Goal: Task Accomplishment & Management: Use online tool/utility

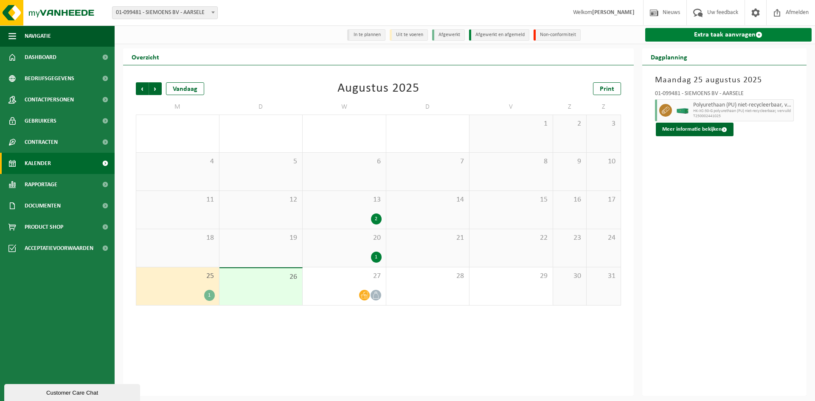
click at [708, 37] on link "Extra taak aanvragen" at bounding box center [729, 35] width 167 height 14
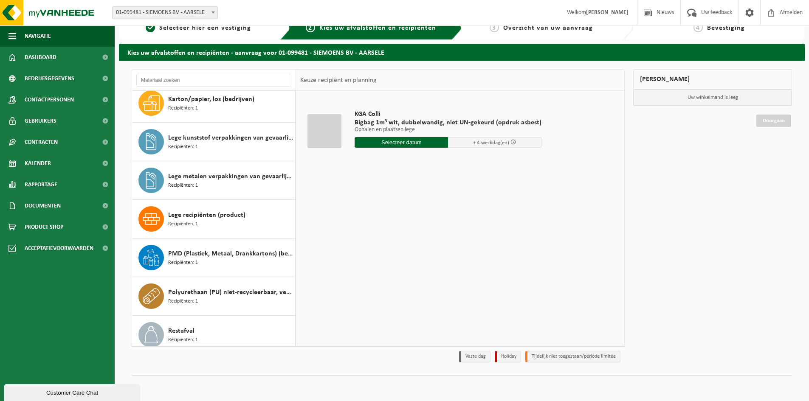
scroll to position [85, 0]
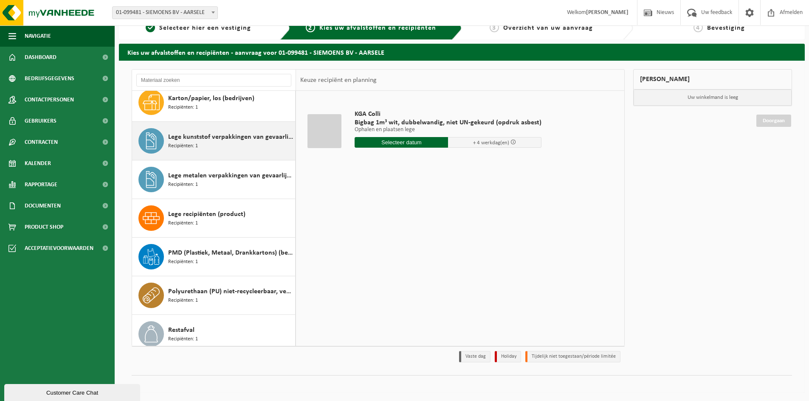
click at [205, 138] on span "Lege kunststof verpakkingen van gevaarlijke stoffen" at bounding box center [230, 137] width 125 height 10
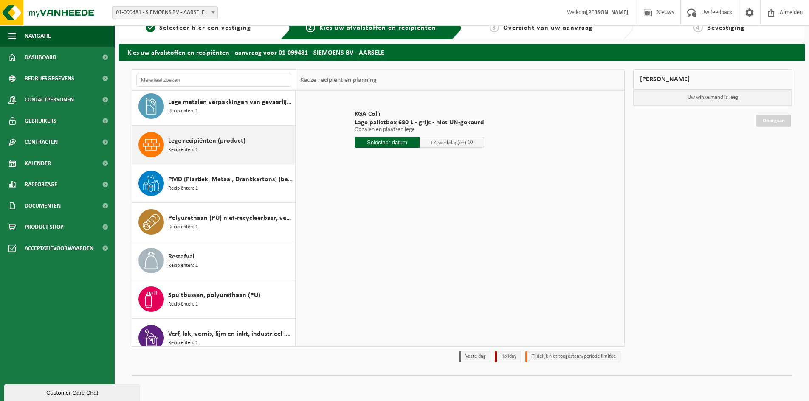
scroll to position [169, 0]
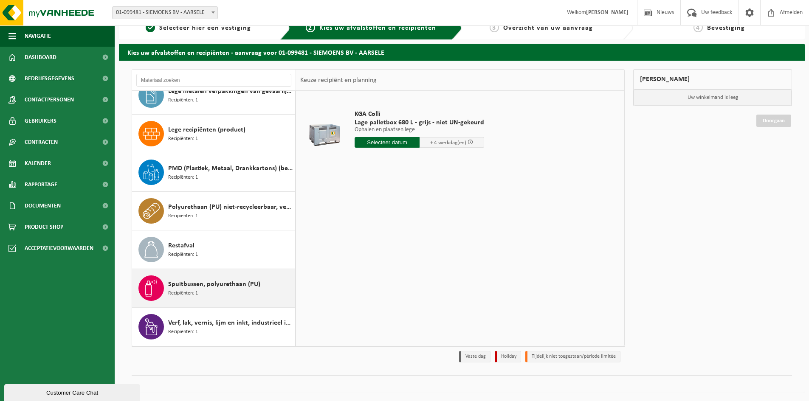
click at [214, 286] on span "Spuitbussen, polyurethaan (PU)" at bounding box center [214, 284] width 92 height 10
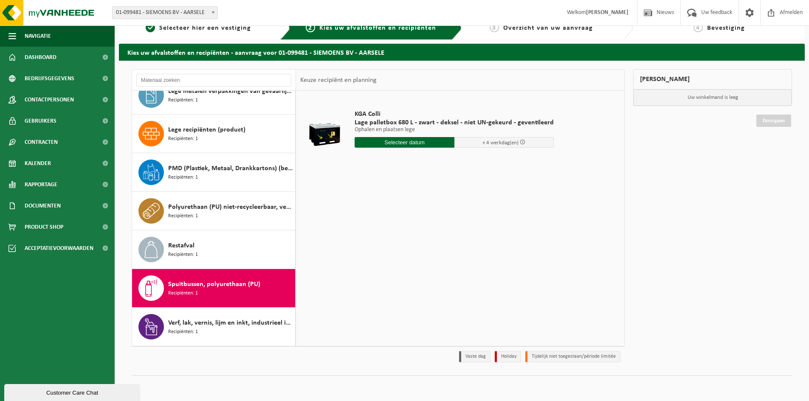
click at [412, 143] on input "text" at bounding box center [405, 142] width 100 height 11
click at [451, 161] on icon at bounding box center [451, 162] width 14 height 14
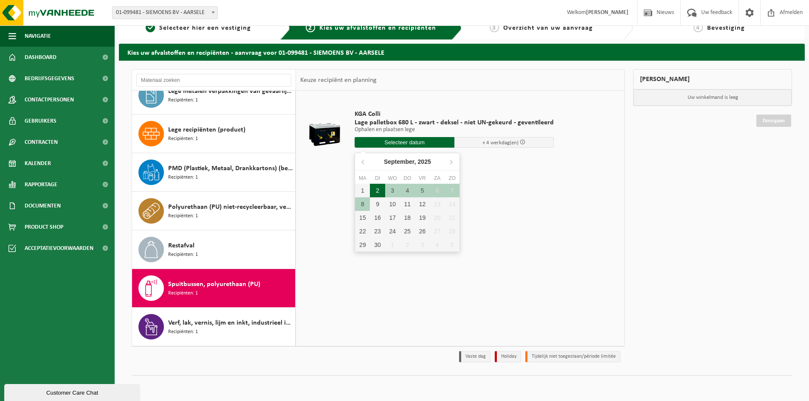
click at [376, 192] on div "2" at bounding box center [377, 191] width 15 height 14
type input "Van 2025-09-02"
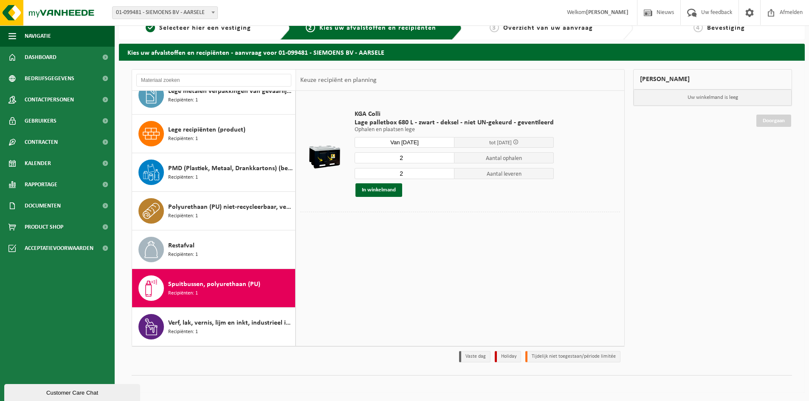
click at [409, 159] on input "2" at bounding box center [405, 157] width 100 height 11
type input "1"
click at [444, 161] on input "1" at bounding box center [405, 157] width 100 height 11
click at [445, 178] on input "2" at bounding box center [405, 173] width 100 height 11
click at [445, 174] on input "1" at bounding box center [405, 173] width 100 height 11
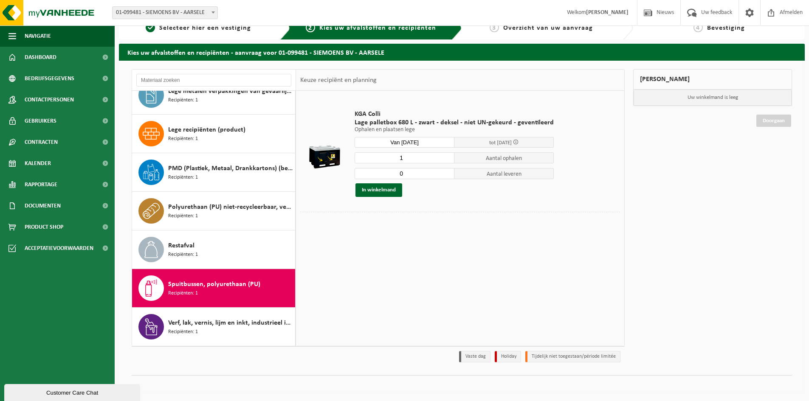
click at [444, 174] on input "0" at bounding box center [405, 173] width 100 height 11
type input "1"
click at [445, 172] on input "1" at bounding box center [405, 173] width 100 height 11
click at [387, 186] on button "In winkelmand" at bounding box center [378, 190] width 47 height 14
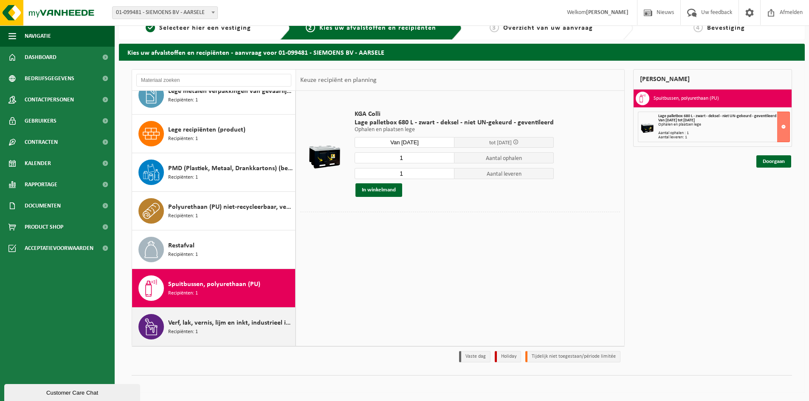
click at [234, 323] on span "Verf, lak, vernis, lijm en inkt, industrieel in kleinverpakking" at bounding box center [230, 323] width 125 height 10
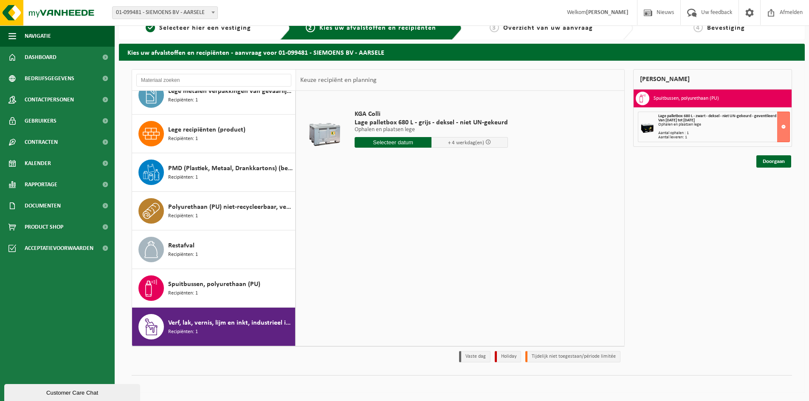
click at [383, 138] on input "text" at bounding box center [393, 142] width 77 height 11
click at [453, 161] on icon at bounding box center [451, 162] width 14 height 14
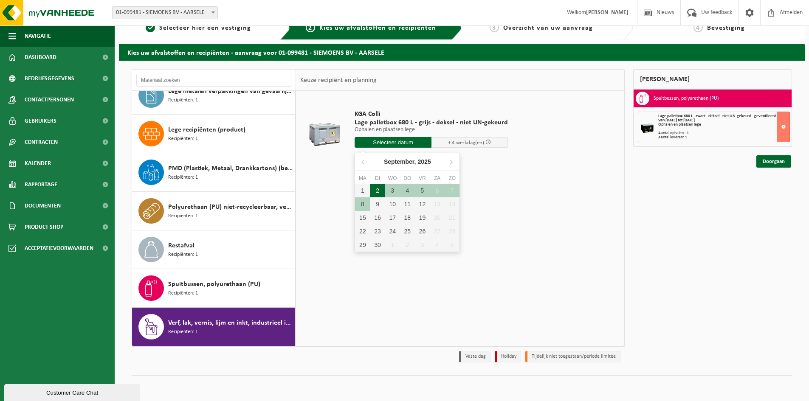
click at [381, 192] on div "2" at bounding box center [377, 191] width 15 height 14
type input "Van 2025-09-02"
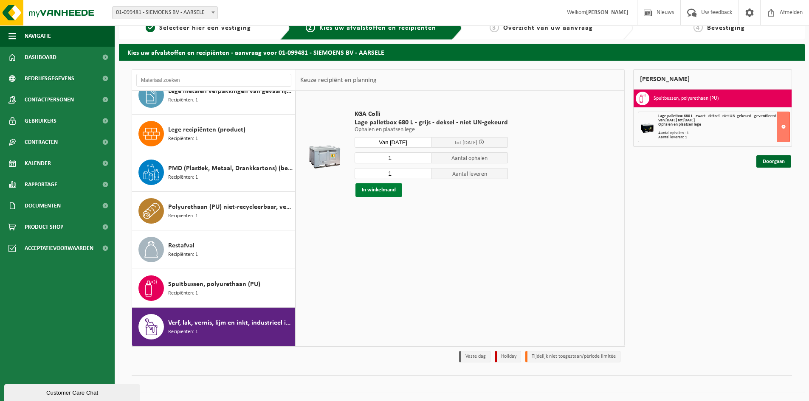
click at [388, 192] on button "In winkelmand" at bounding box center [378, 190] width 47 height 14
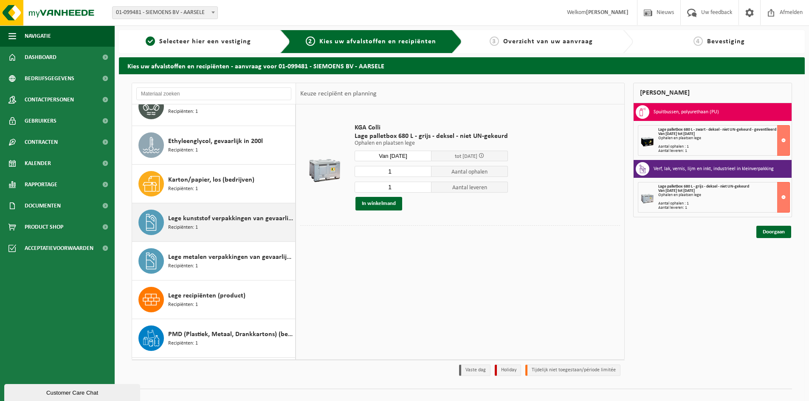
scroll to position [42, 0]
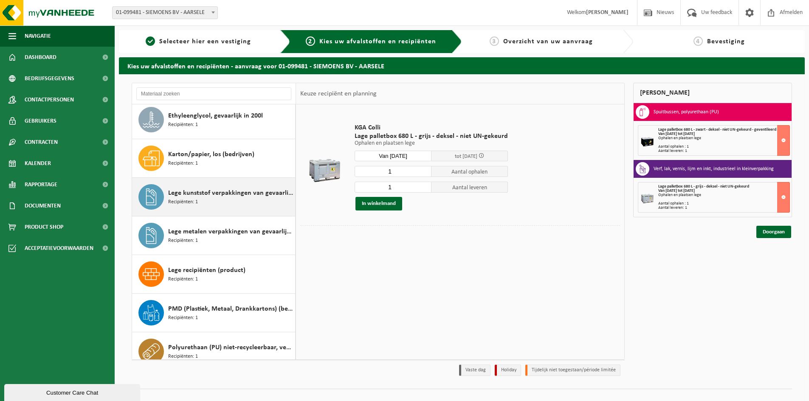
click at [228, 197] on span "Lege kunststof verpakkingen van gevaarlijke stoffen" at bounding box center [230, 193] width 125 height 10
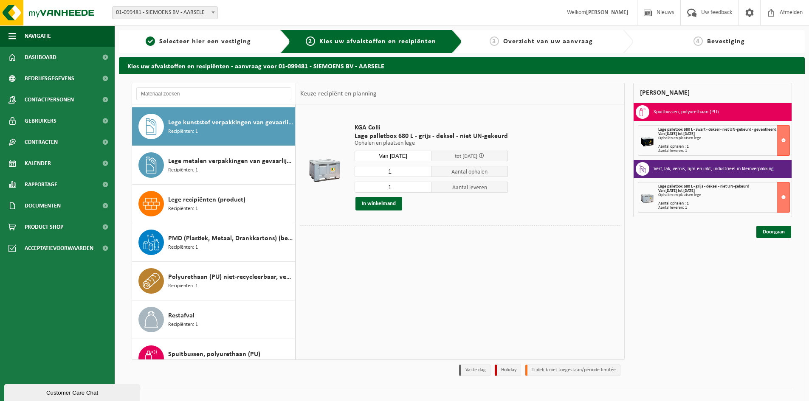
scroll to position [116, 0]
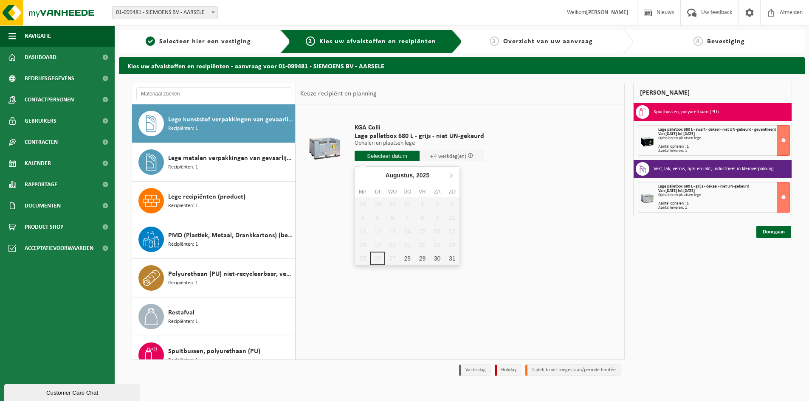
click at [379, 160] on input "text" at bounding box center [387, 156] width 65 height 11
click at [454, 175] on icon at bounding box center [451, 176] width 14 height 14
click at [380, 206] on div "2" at bounding box center [377, 204] width 15 height 14
type input "Van 2025-09-02"
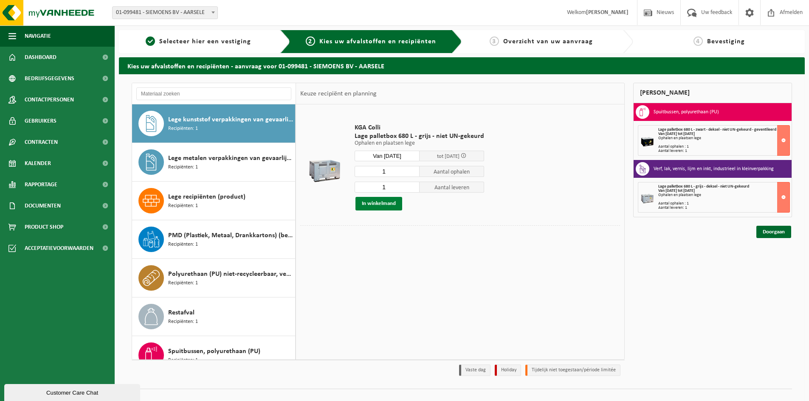
click at [381, 206] on button "In winkelmand" at bounding box center [378, 204] width 47 height 14
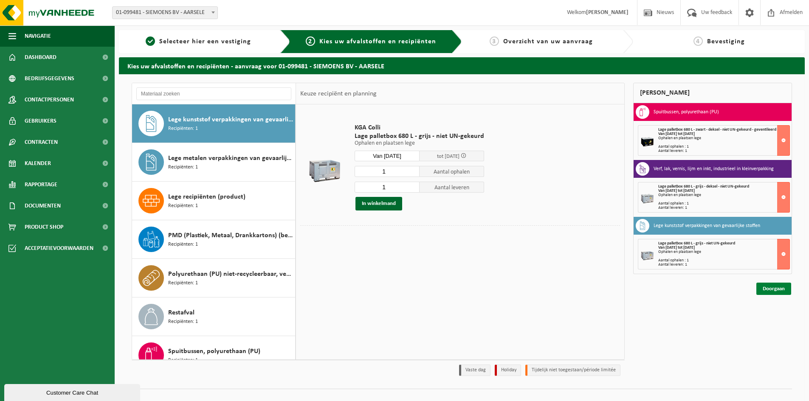
click at [775, 292] on link "Doorgaan" at bounding box center [773, 289] width 35 height 12
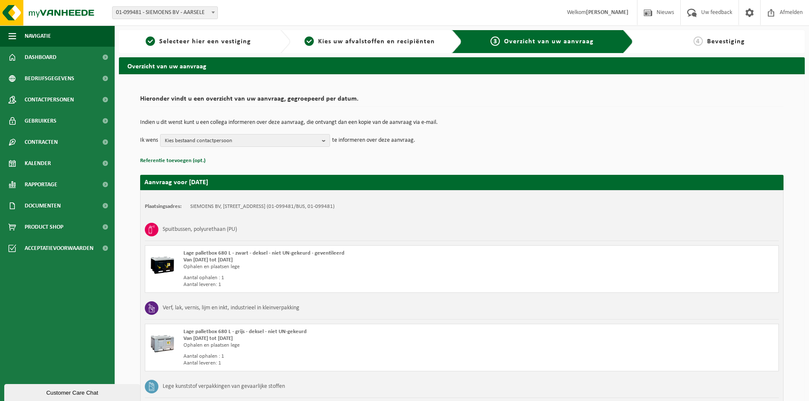
scroll to position [42, 0]
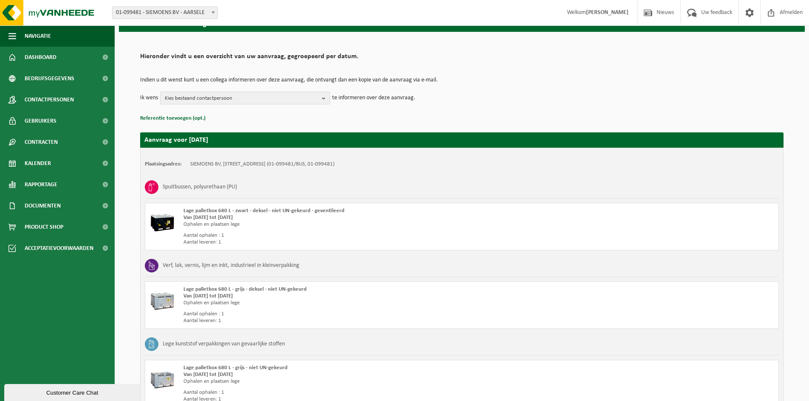
click at [324, 96] on b "button" at bounding box center [326, 98] width 8 height 12
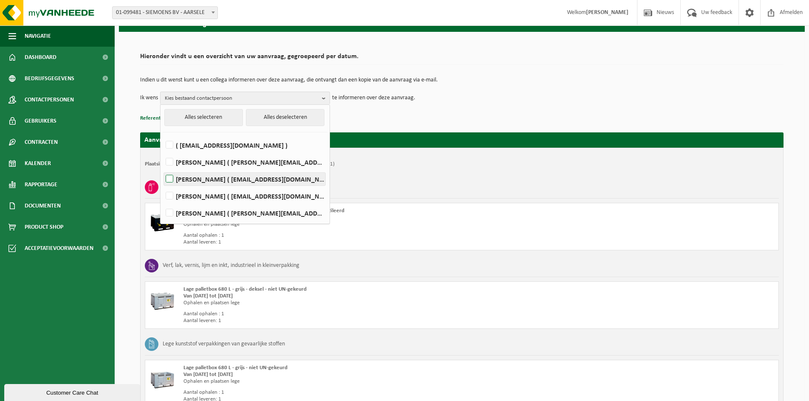
click at [262, 178] on label "Tony Martens ( tonysiemoens@gmail.com )" at bounding box center [244, 179] width 161 height 13
click at [163, 169] on input "Tony Martens ( tonysiemoens@gmail.com )" at bounding box center [162, 168] width 0 height 0
checkbox input "true"
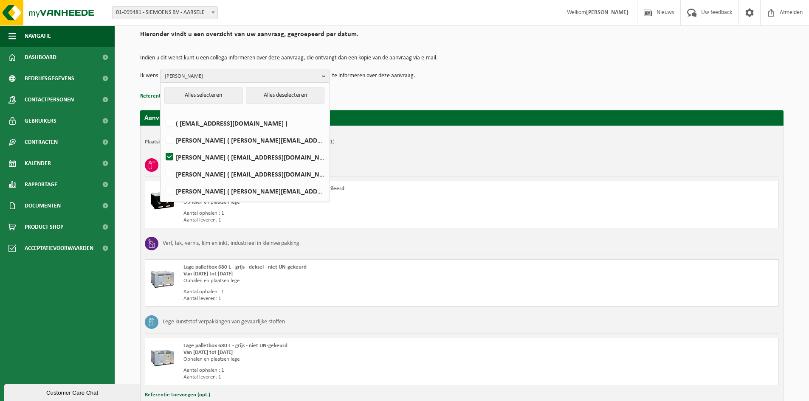
scroll to position [85, 0]
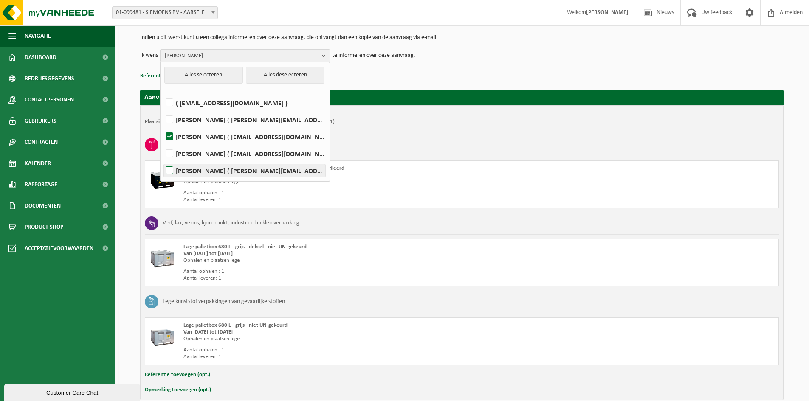
click at [241, 172] on label "OLIVIER SIEMOENS ( olivier@siemoens.be )" at bounding box center [244, 170] width 161 height 13
click at [163, 160] on input "OLIVIER SIEMOENS ( olivier@siemoens.be )" at bounding box center [162, 160] width 0 height 0
checkbox input "true"
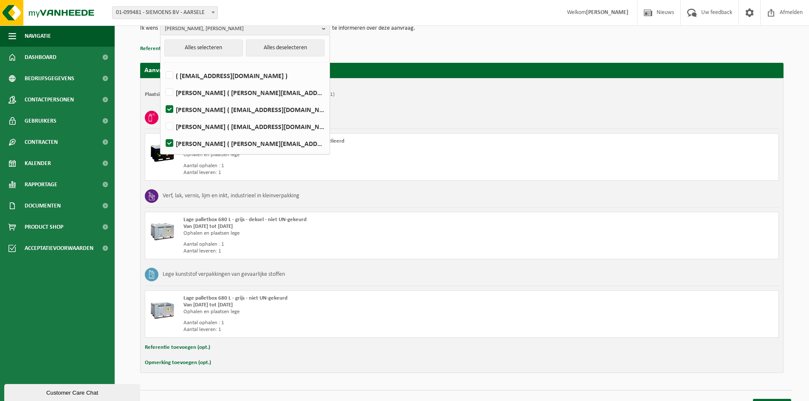
scroll to position [127, 0]
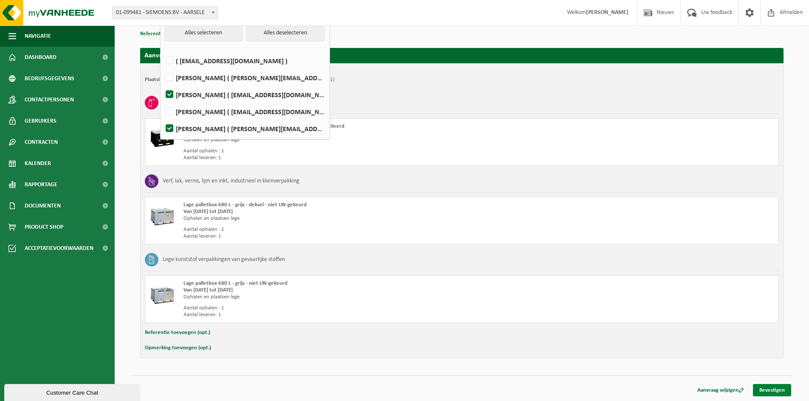
click at [776, 393] on link "Bevestigen" at bounding box center [772, 390] width 38 height 12
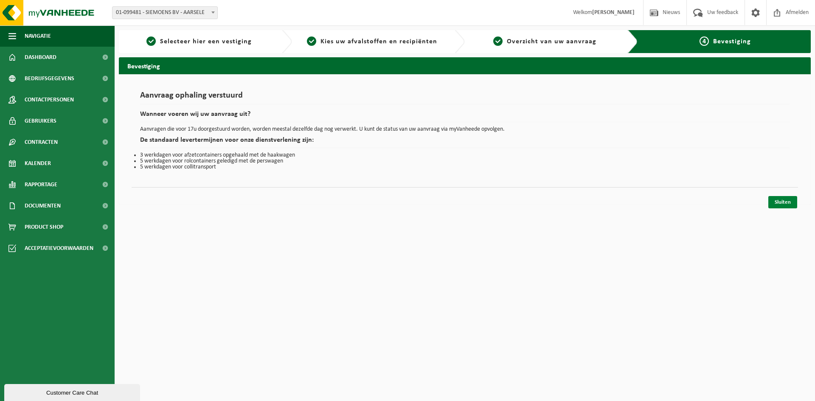
click at [794, 202] on link "Sluiten" at bounding box center [783, 202] width 29 height 12
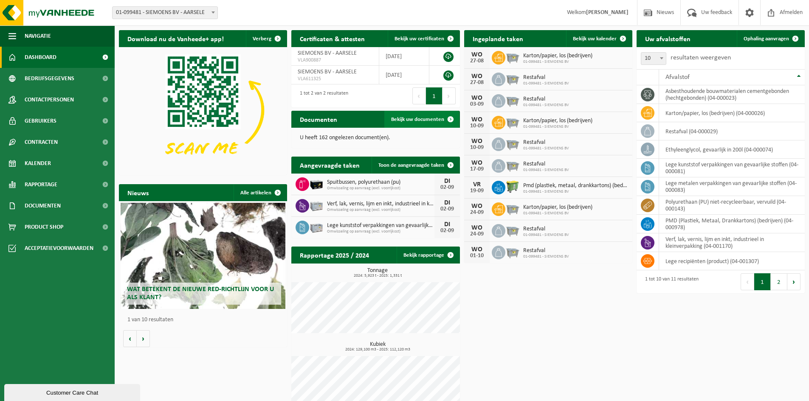
click at [424, 121] on span "Bekijk uw documenten" at bounding box center [417, 120] width 53 height 6
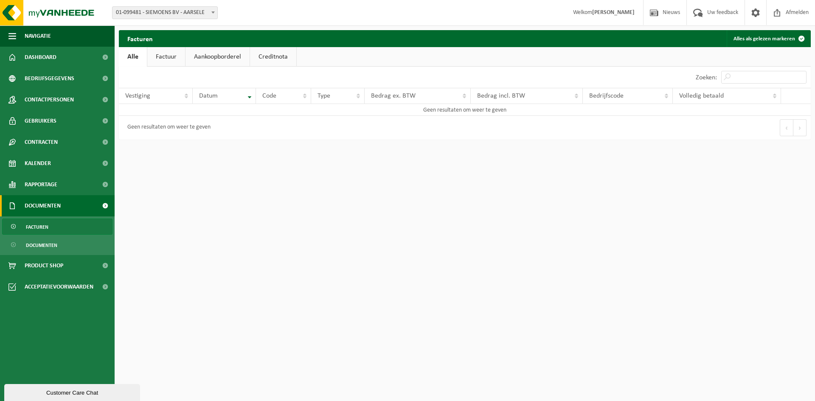
click at [164, 52] on link "Factuur" at bounding box center [166, 57] width 38 height 20
click at [201, 54] on link "Aankoopborderel" at bounding box center [218, 57] width 64 height 20
click at [265, 56] on link "Creditnota" at bounding box center [277, 57] width 46 height 20
click at [41, 165] on span "Kalender" at bounding box center [38, 163] width 26 height 21
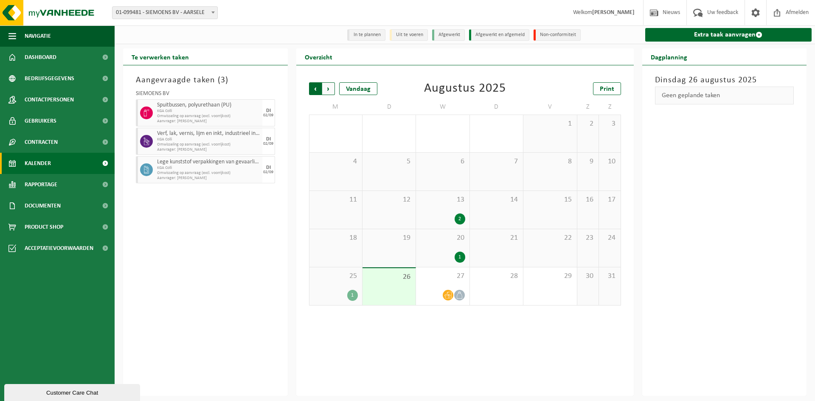
click at [333, 86] on span "Volgende" at bounding box center [328, 88] width 13 height 13
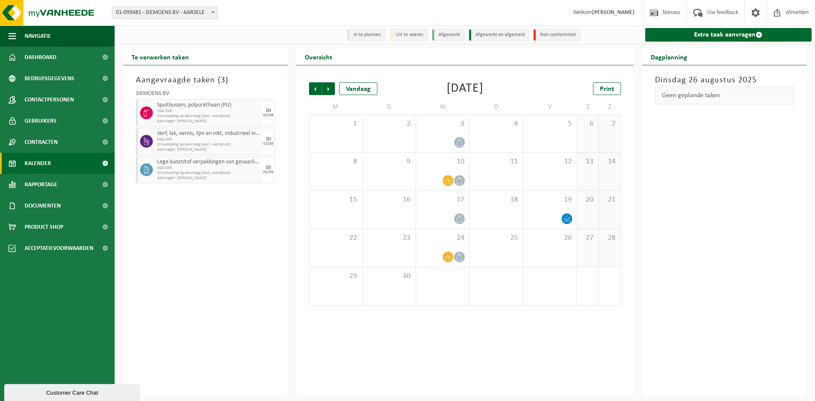
click at [333, 86] on span "Volgende" at bounding box center [328, 88] width 13 height 13
click at [313, 87] on span "Vorige" at bounding box center [315, 88] width 13 height 13
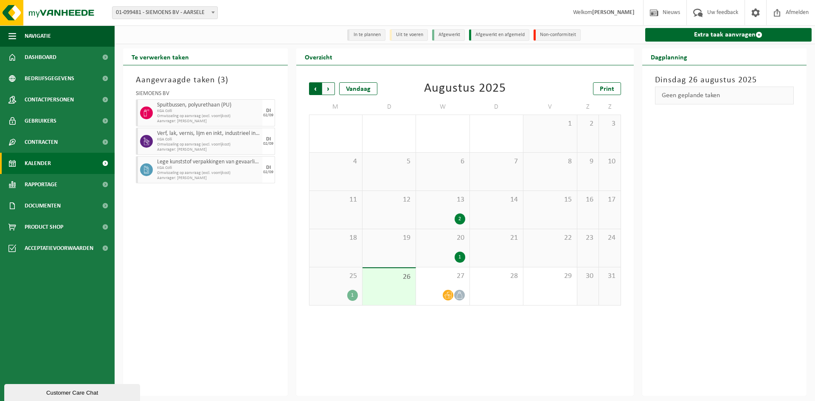
click at [326, 87] on span "Volgende" at bounding box center [328, 88] width 13 height 13
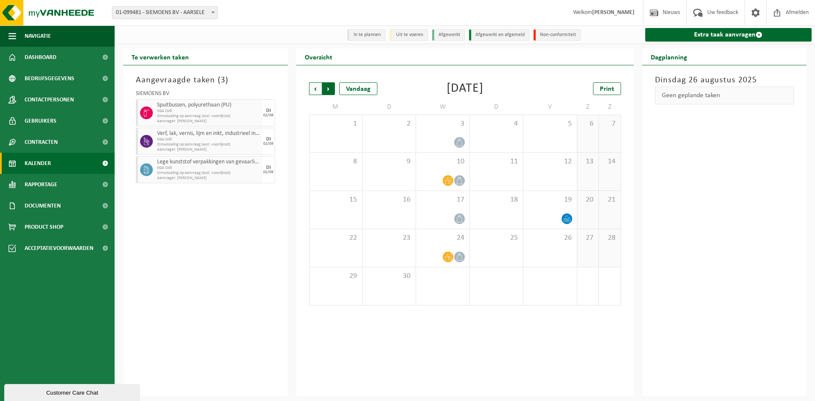
click at [313, 89] on span "Vorige" at bounding box center [315, 88] width 13 height 13
